Goal: Find specific page/section

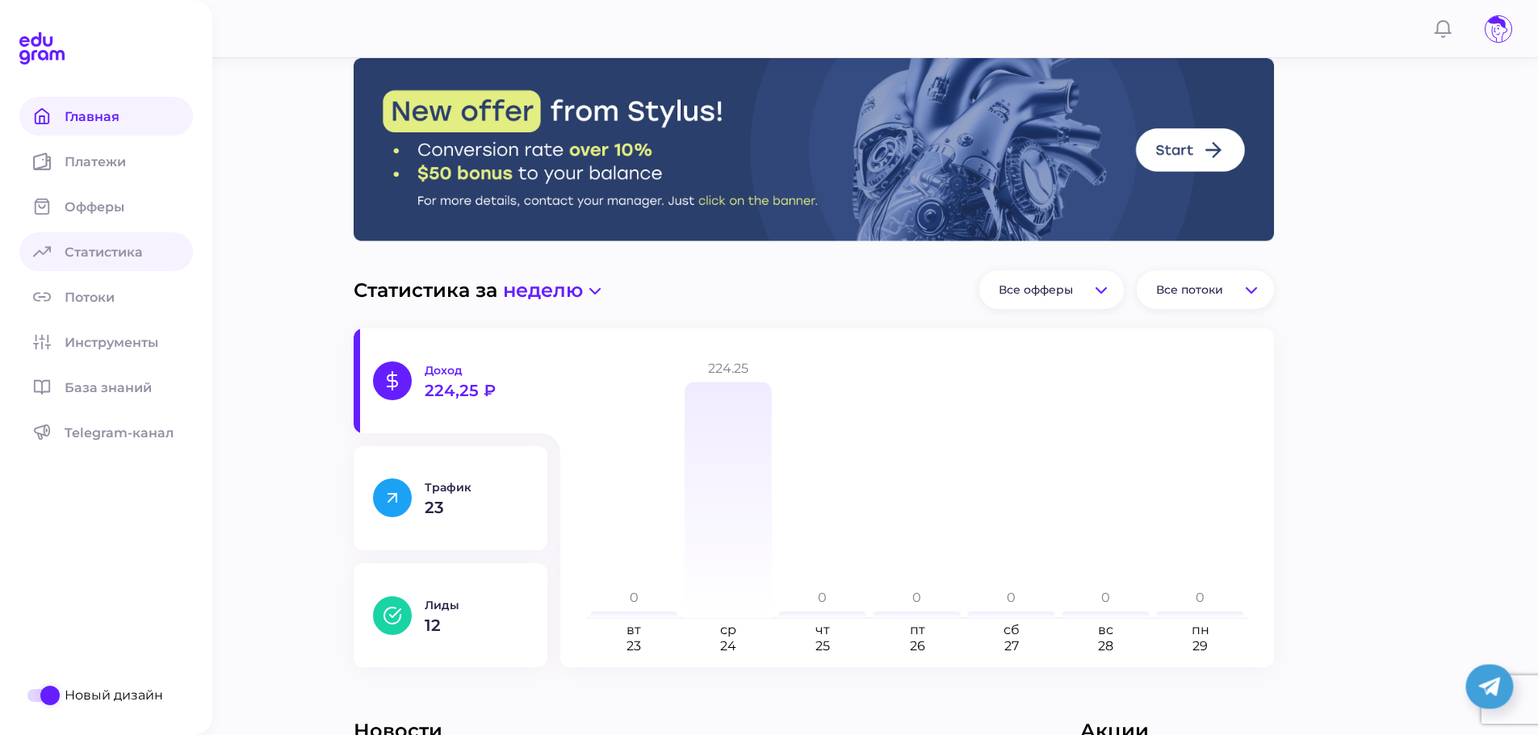
click at [114, 258] on span "Статистика" at bounding box center [114, 252] width 98 height 15
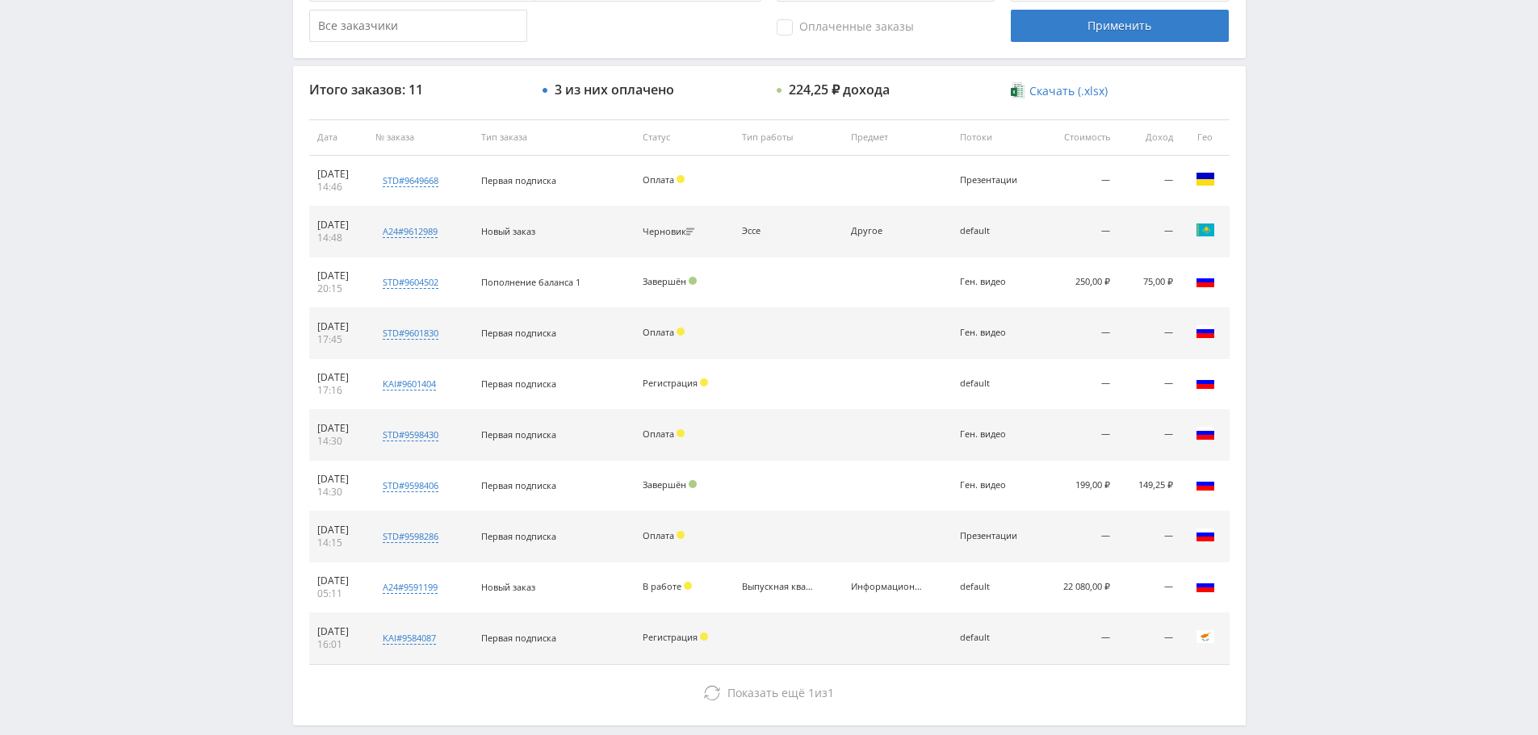
scroll to position [539, 0]
click at [199, 487] on div "Telegram-канал Инструменты База знаний Ваш менеджер: [PERSON_NAME] Online @val_…" at bounding box center [769, 138] width 1538 height 1355
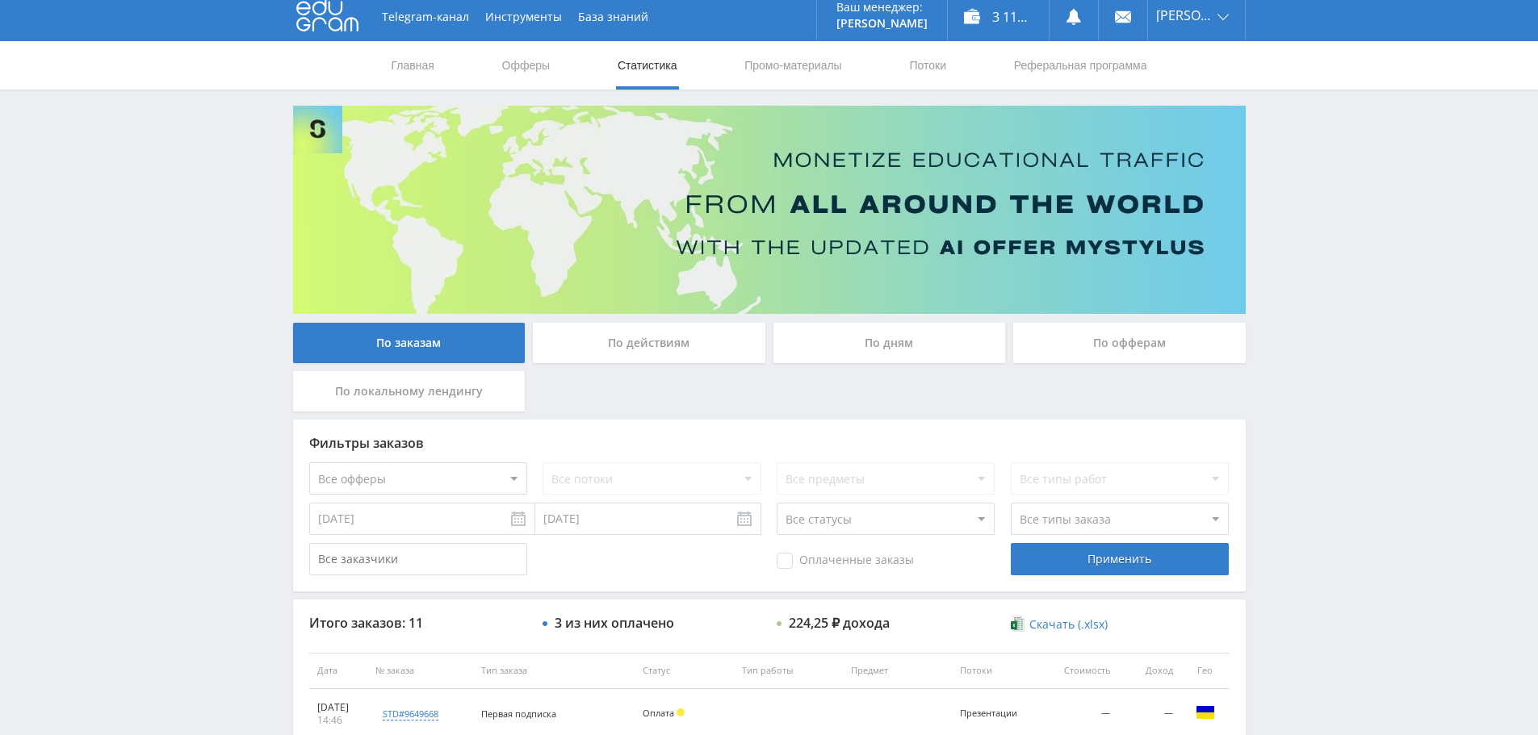
scroll to position [0, 0]
